Goal: Check status: Check status

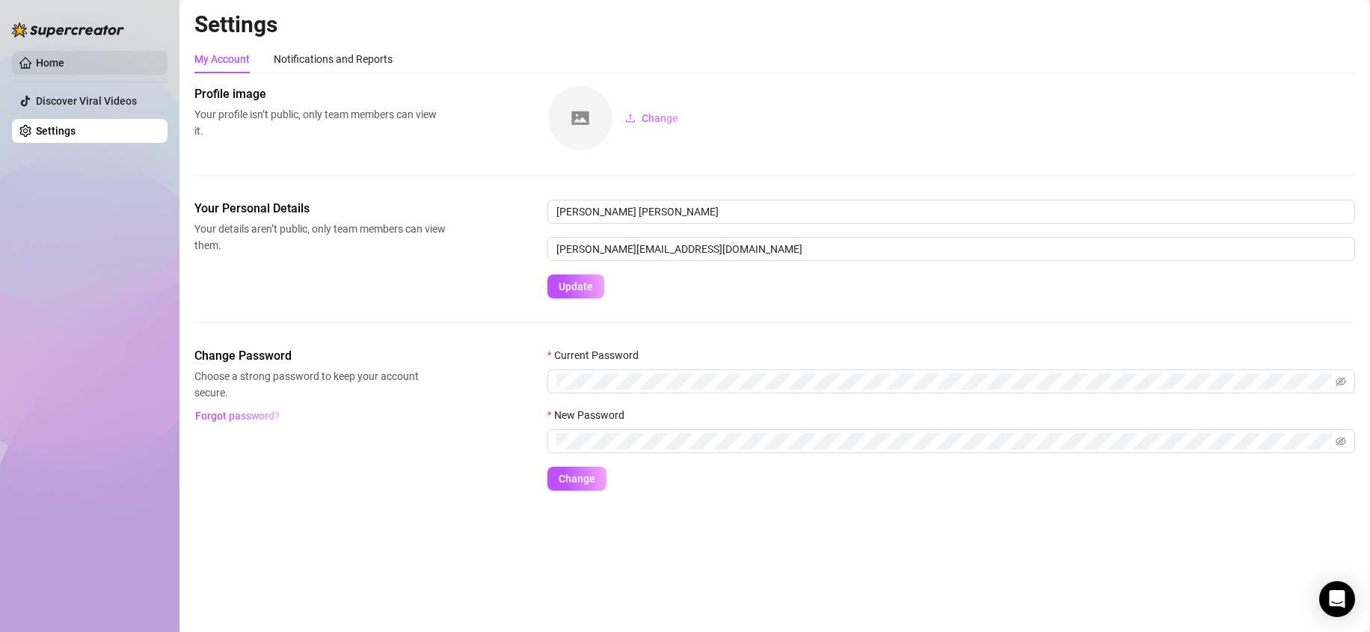
click at [55, 69] on link "Home" at bounding box center [50, 63] width 28 height 12
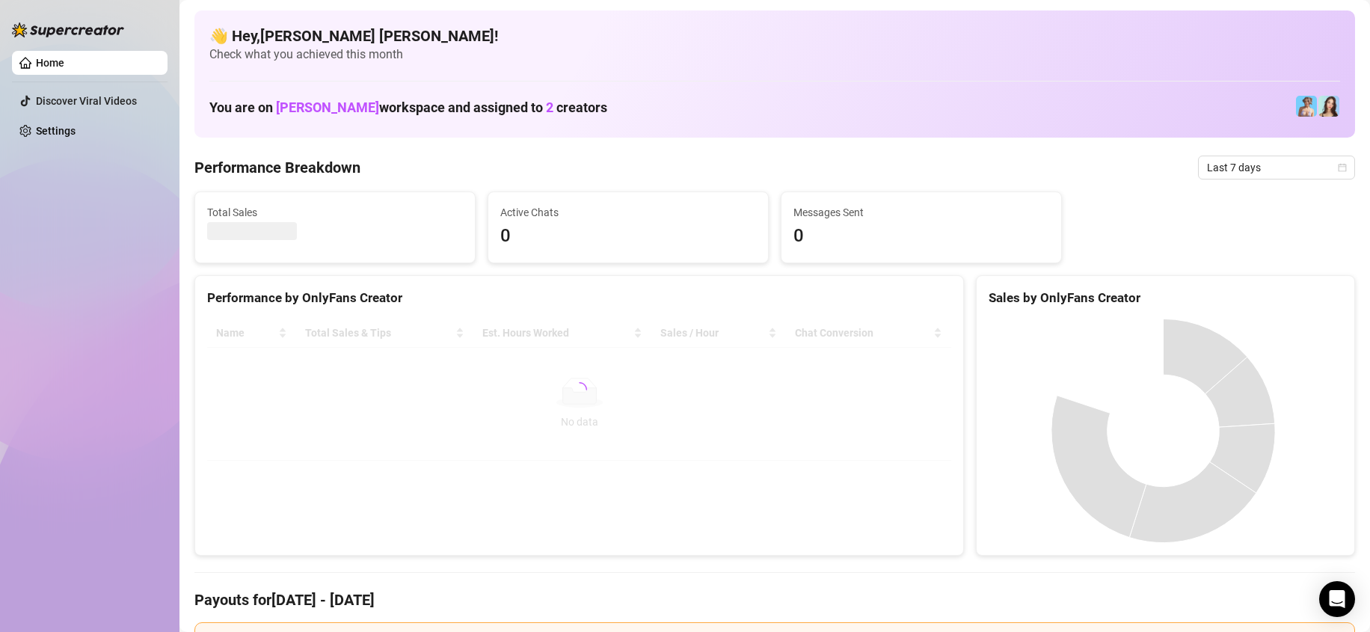
scroll to position [75, 0]
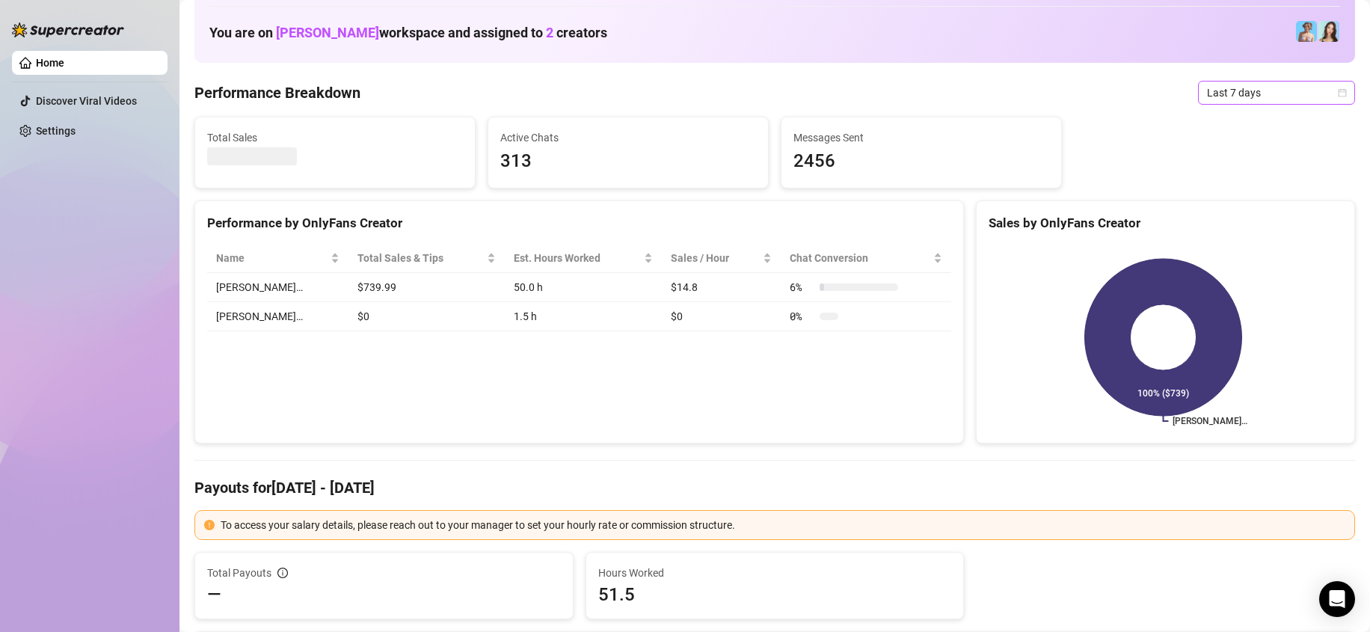
click at [1232, 102] on span "Last 7 days" at bounding box center [1276, 93] width 139 height 22
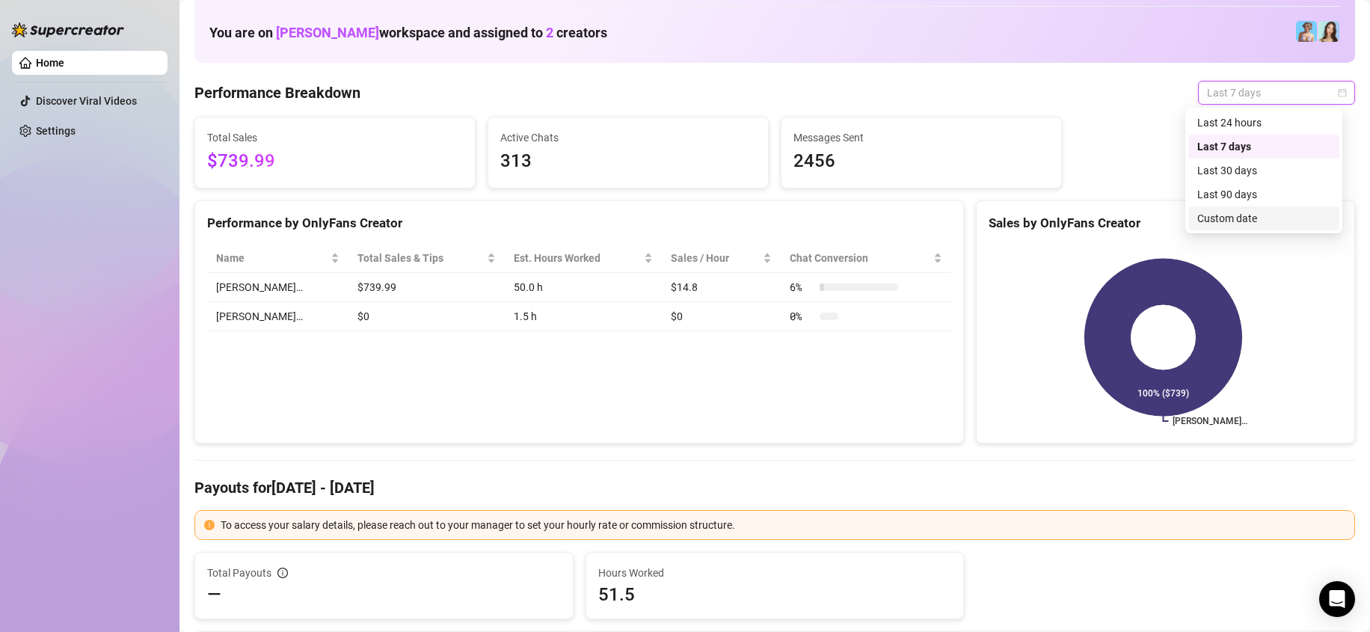
click at [1255, 210] on div "Custom date" at bounding box center [1263, 218] width 133 height 16
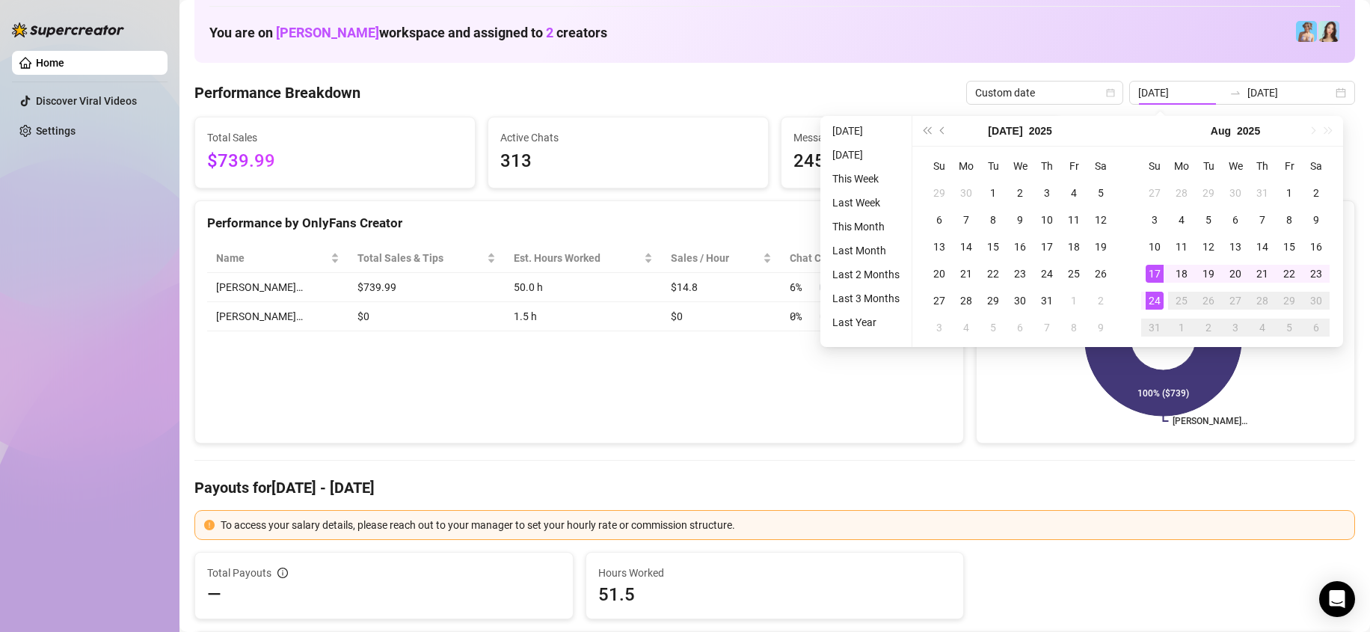
click at [993, 132] on div "[DATE]" at bounding box center [1020, 131] width 136 height 30
click at [1000, 132] on button "[DATE]" at bounding box center [1005, 131] width 34 height 30
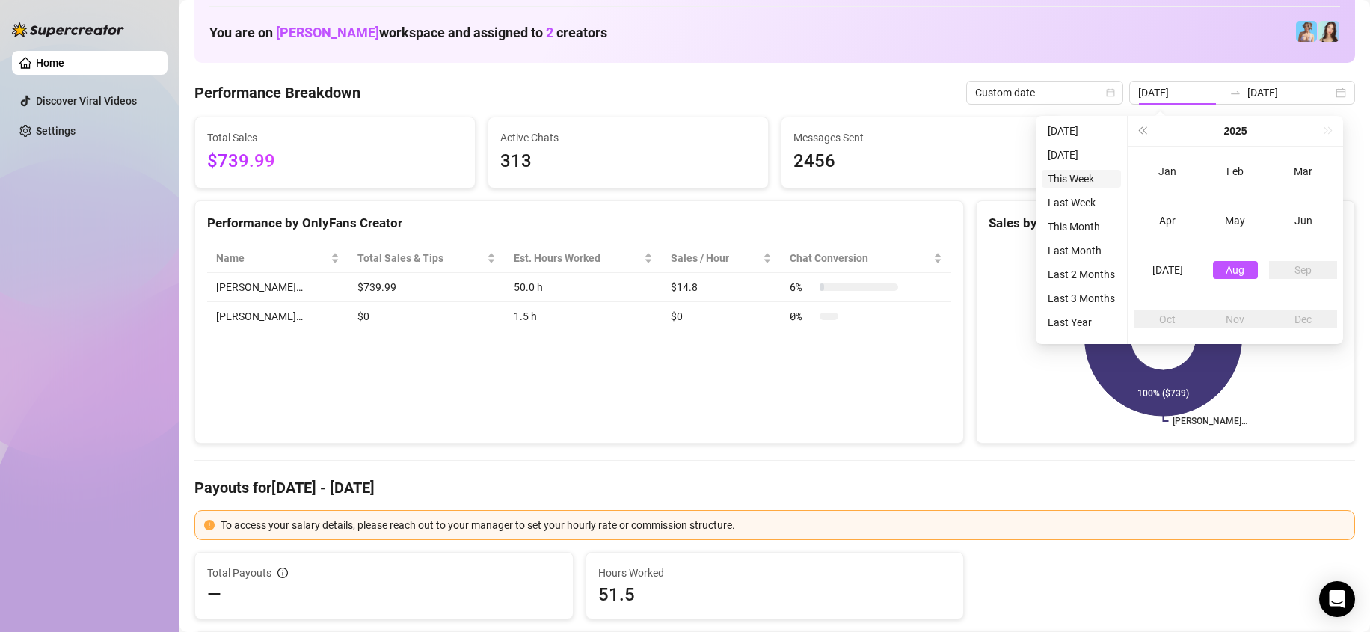
type input "[DATE]"
click at [1244, 271] on div "Aug" at bounding box center [1235, 270] width 45 height 18
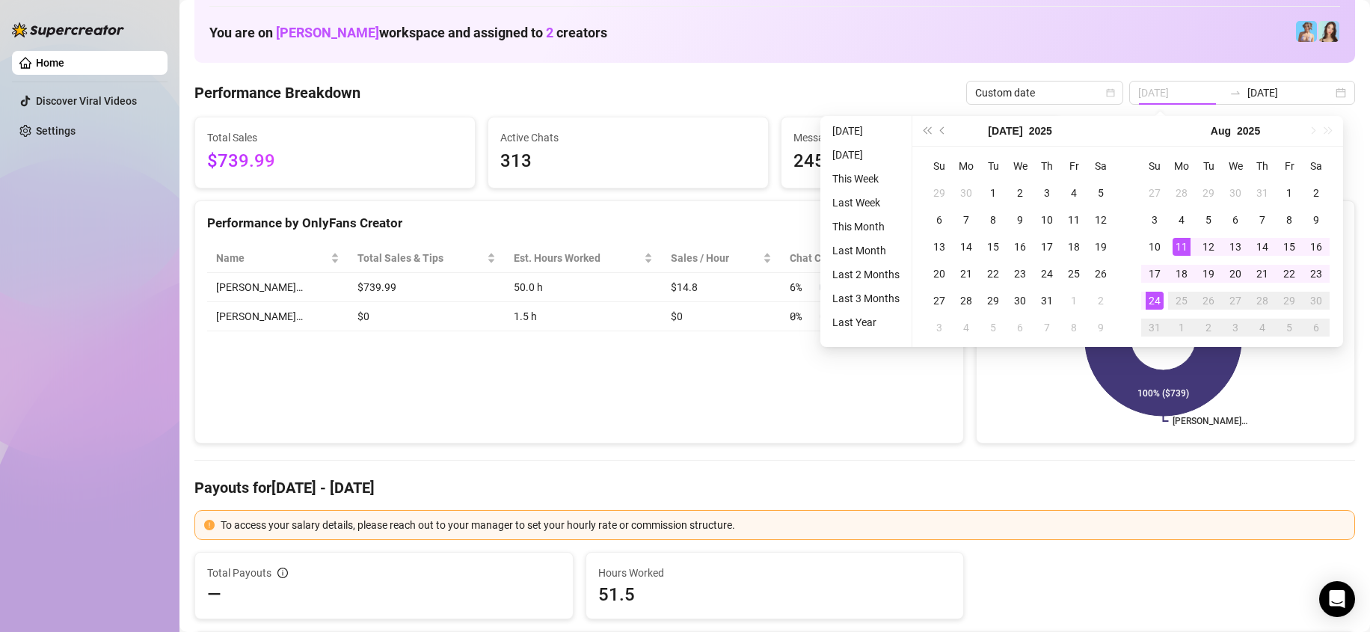
type input "[DATE]"
click at [1162, 308] on div "24" at bounding box center [1155, 301] width 18 height 18
type input "[DATE]"
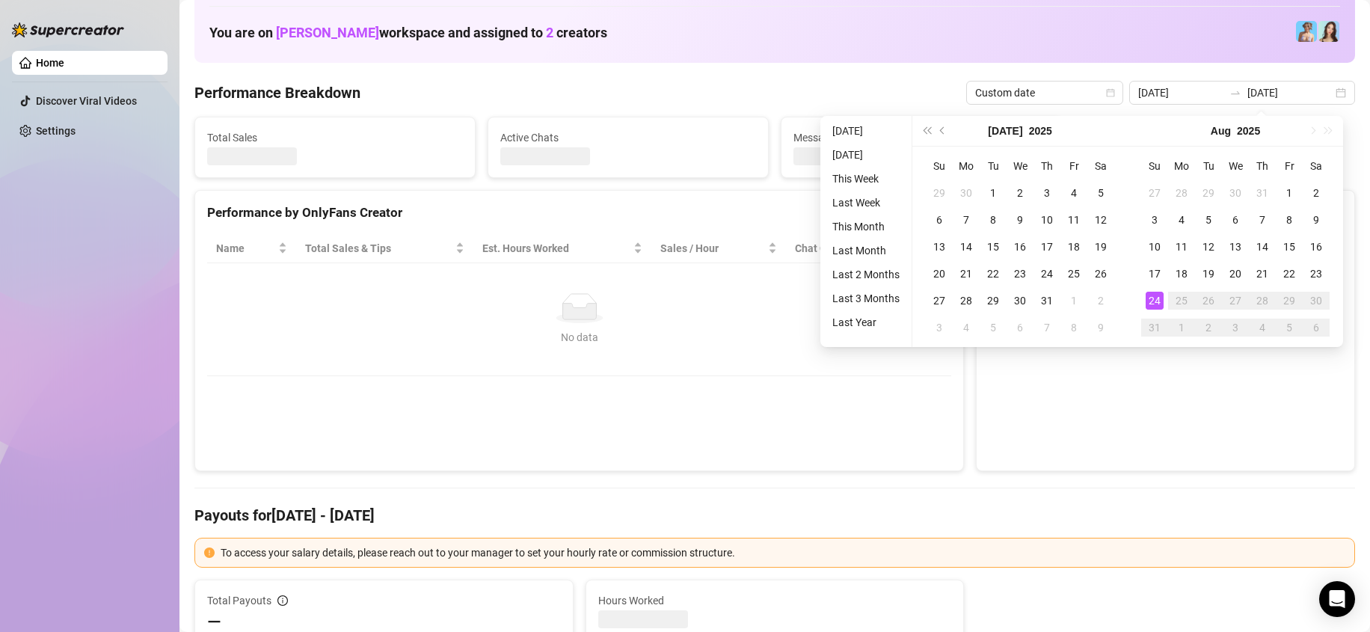
type input "[DATE]"
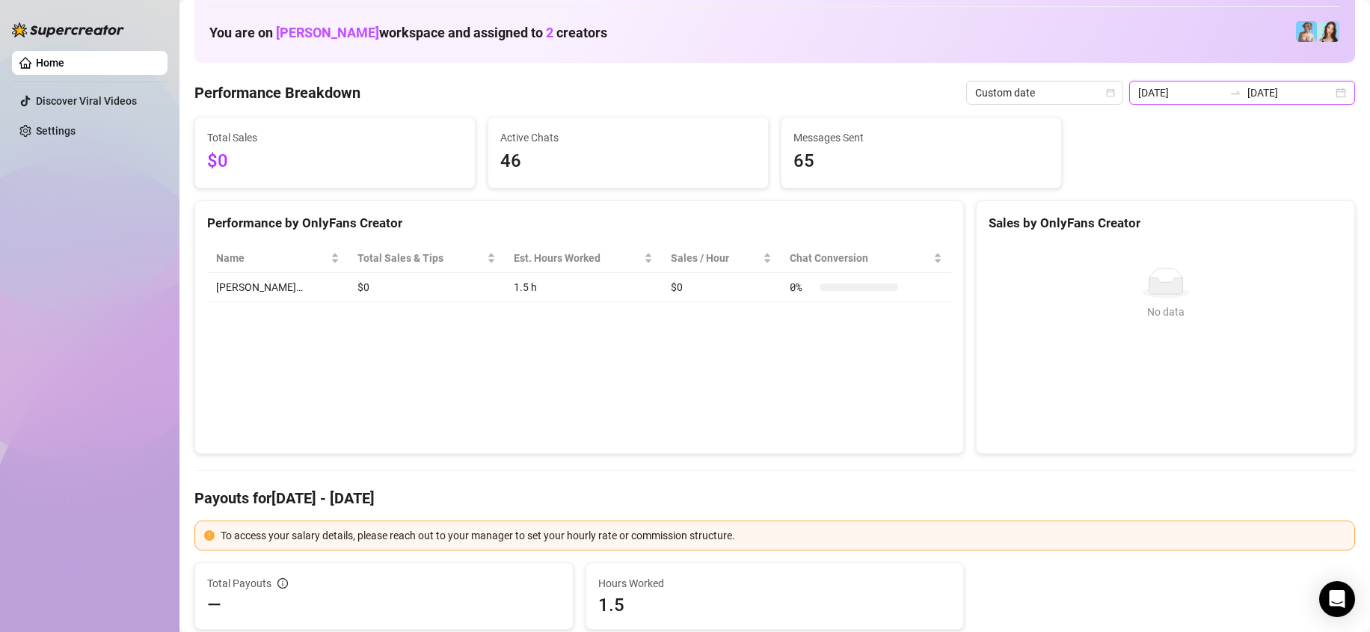
click at [1172, 96] on input "[DATE]" at bounding box center [1180, 92] width 85 height 16
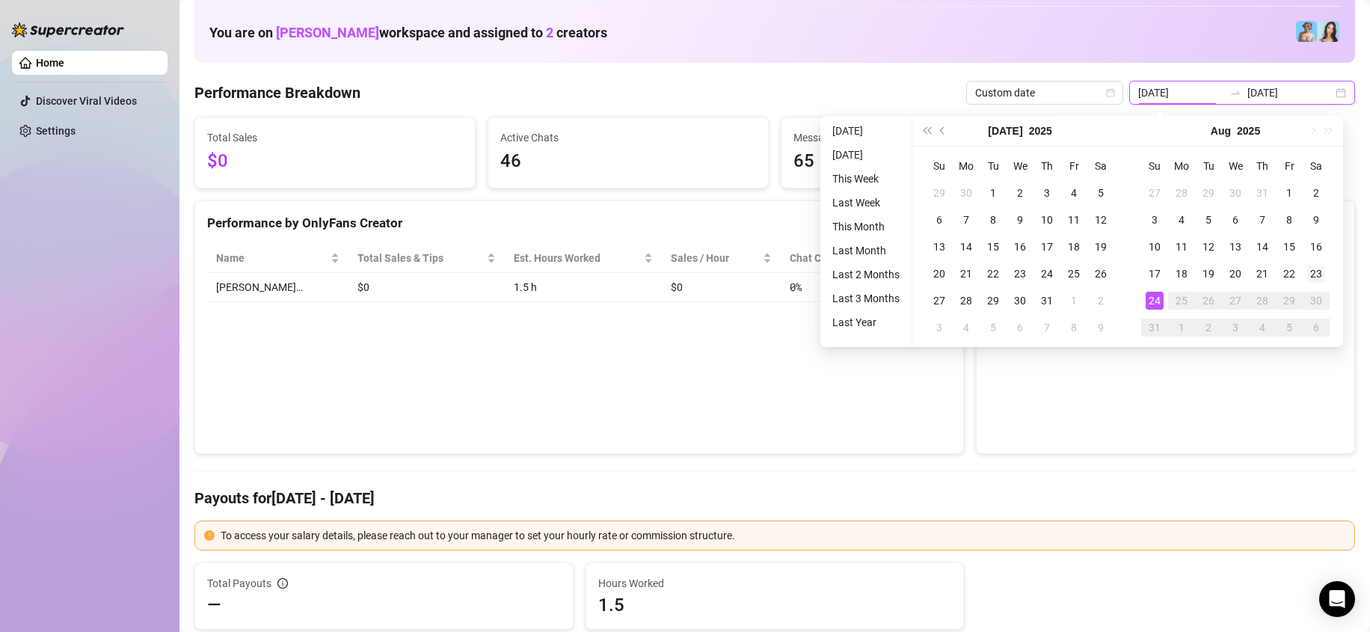
type input "[DATE]"
click at [1315, 271] on div "23" at bounding box center [1316, 274] width 18 height 18
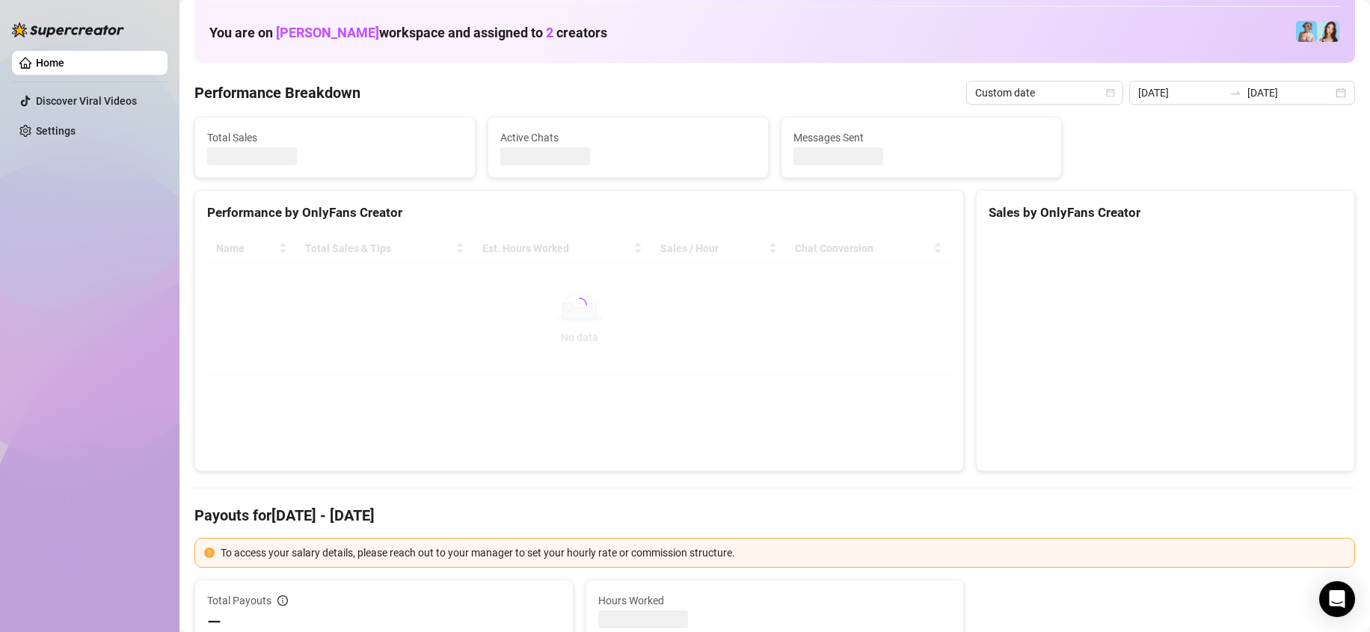
type input "[DATE]"
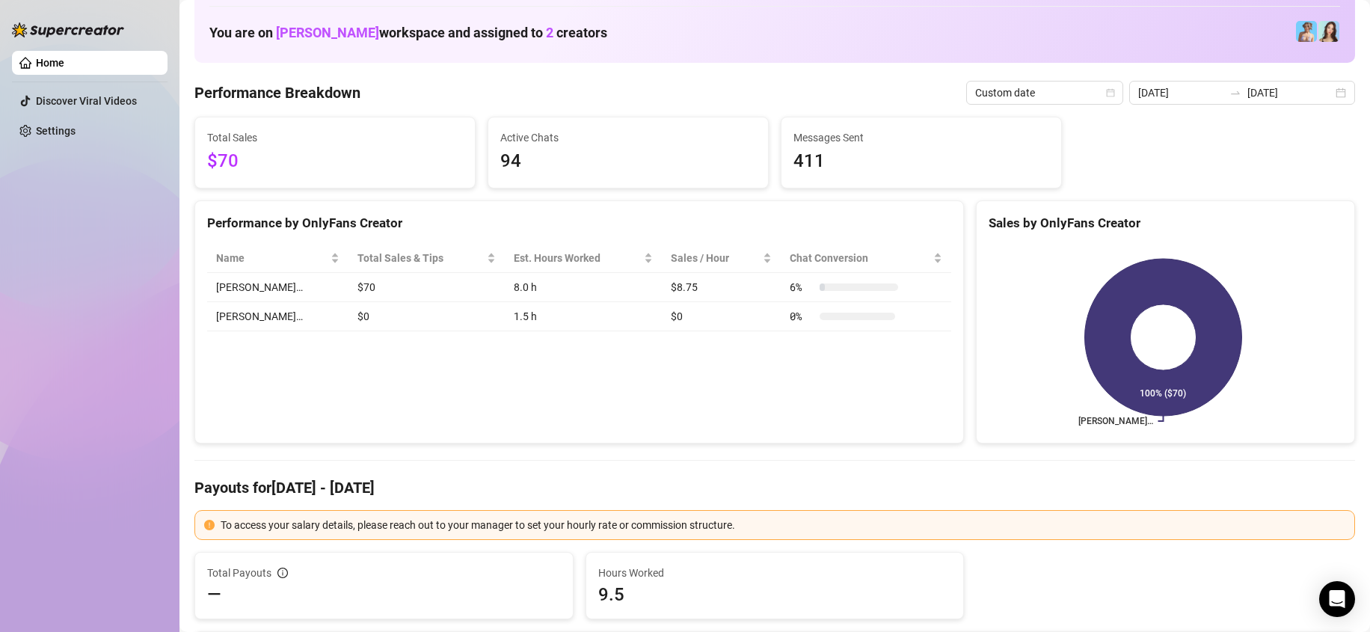
click at [348, 319] on td "$0" at bounding box center [426, 316] width 156 height 29
click at [1175, 99] on input "[DATE]" at bounding box center [1180, 92] width 85 height 16
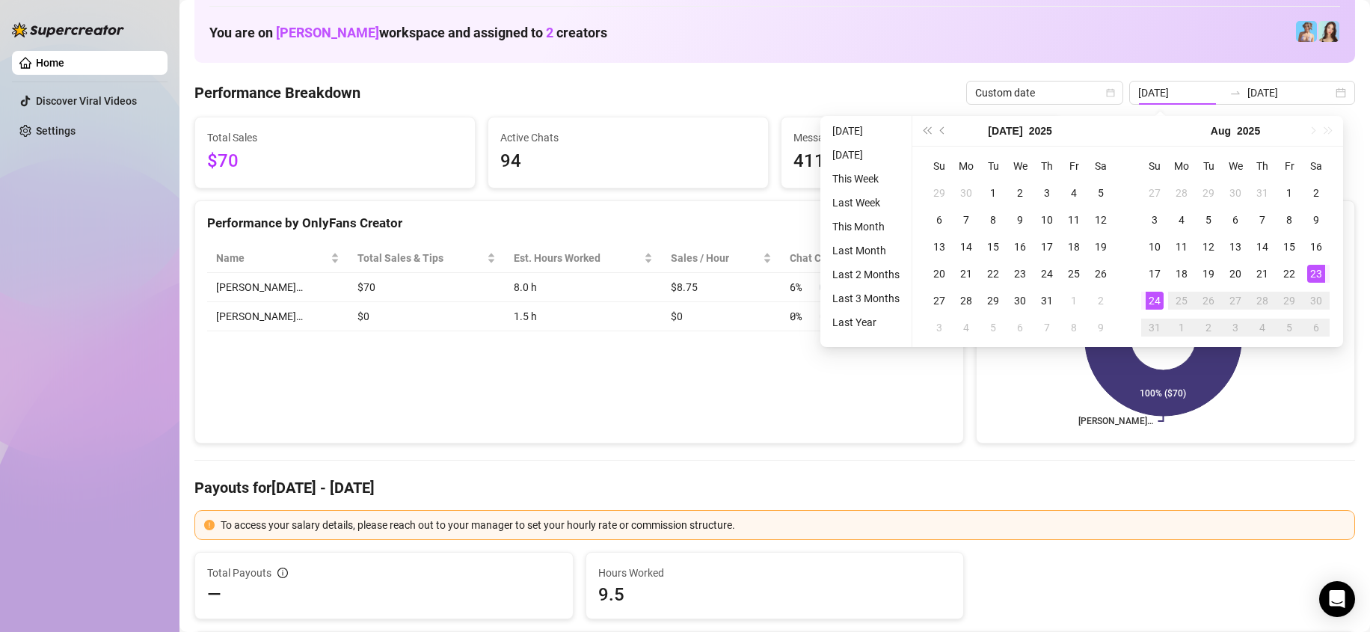
click at [995, 135] on div "[DATE]" at bounding box center [1020, 131] width 136 height 30
click at [1017, 127] on div "[DATE]" at bounding box center [1020, 131] width 136 height 30
click at [1029, 127] on button "2025" at bounding box center [1040, 131] width 23 height 30
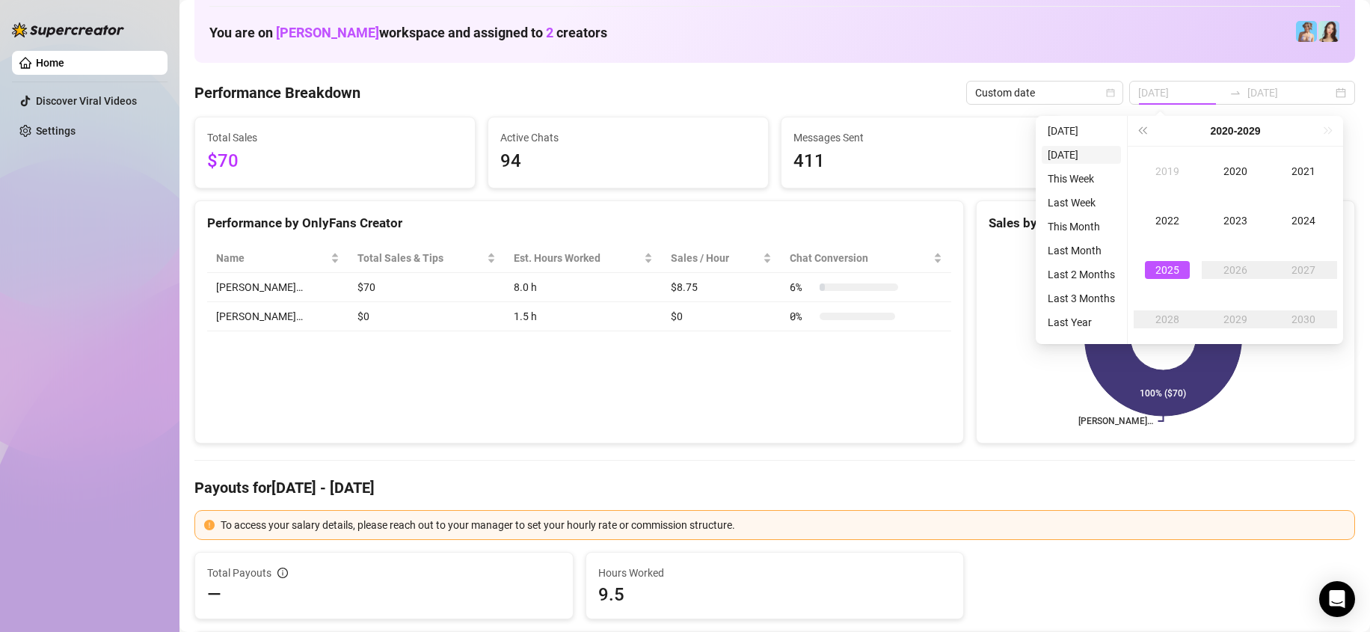
type input "[DATE]"
click at [1180, 95] on input "[DATE]" at bounding box center [1180, 92] width 85 height 16
click at [1167, 89] on input "[DATE]" at bounding box center [1180, 92] width 85 height 16
click at [1175, 88] on input "[DATE]" at bounding box center [1180, 92] width 85 height 16
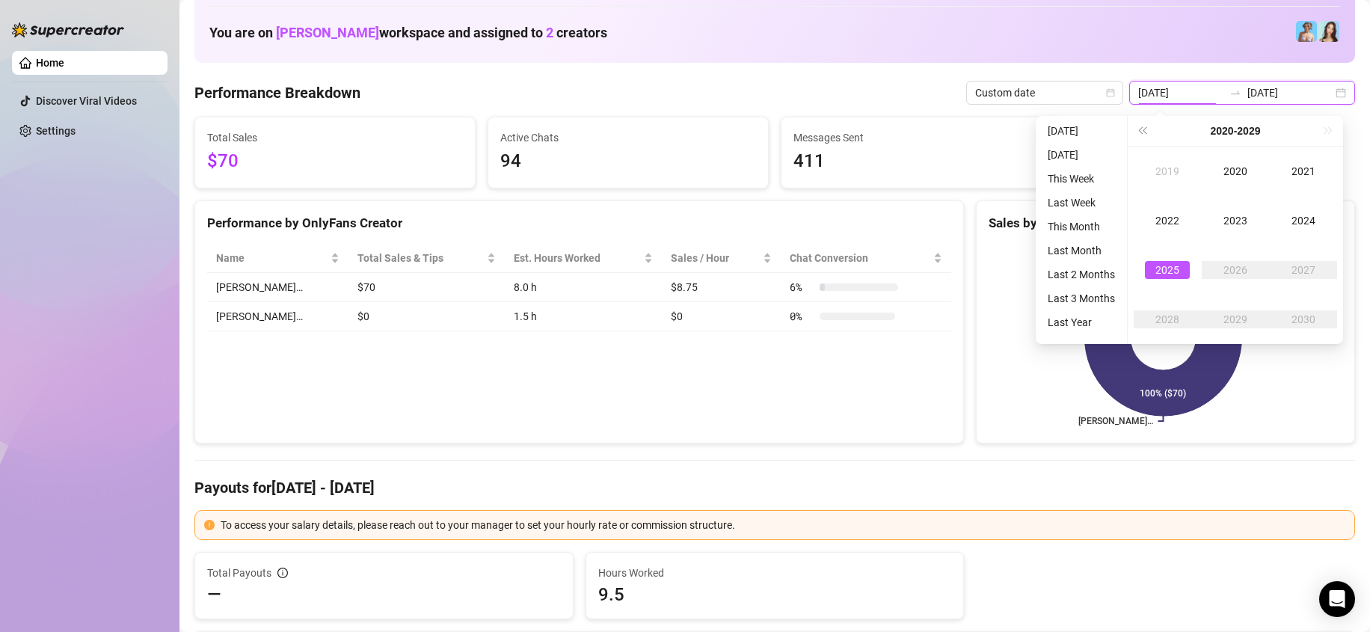
click at [1180, 89] on input "[DATE]" at bounding box center [1180, 92] width 85 height 16
type input "[DATE]"
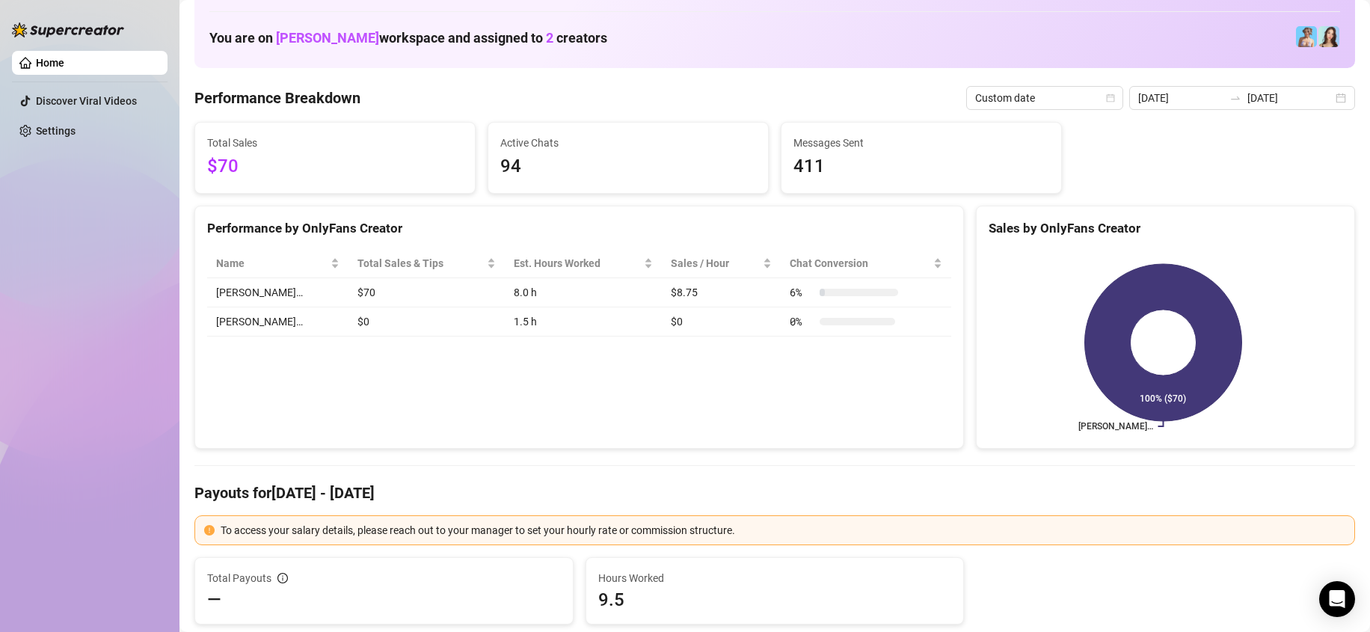
scroll to position [0, 0]
